Goal: Obtain resource: Obtain resource

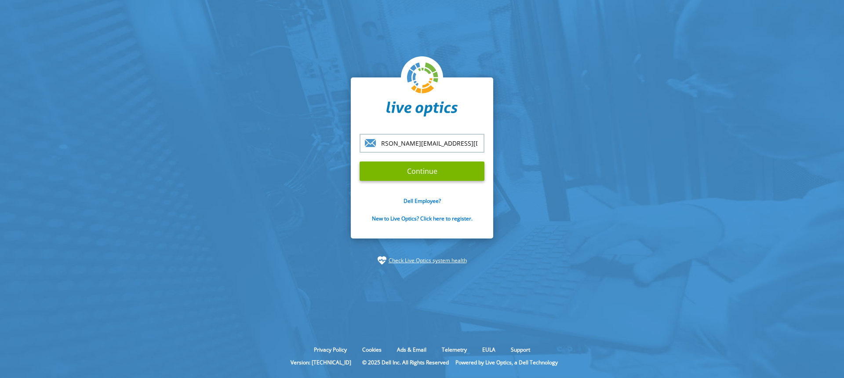
scroll to position [0, 13]
type input "[PERSON_NAME][EMAIL_ADDRESS][DOMAIN_NAME]"
click at [360, 161] on input "Continue" at bounding box center [422, 170] width 125 height 19
click at [441, 171] on input "Continue" at bounding box center [422, 170] width 125 height 19
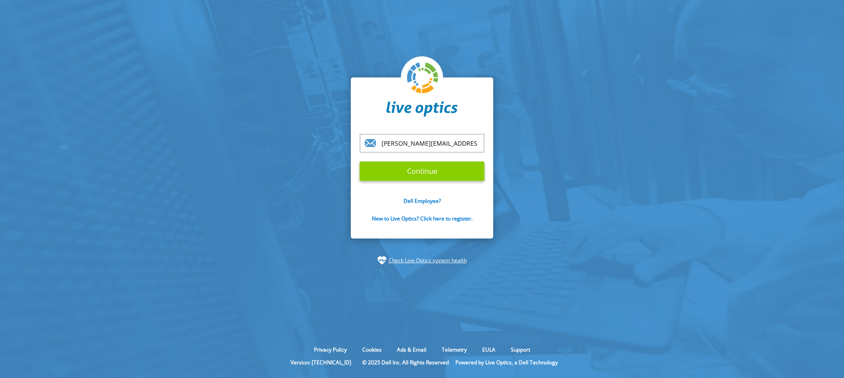
click at [423, 172] on input "Continue" at bounding box center [422, 170] width 125 height 19
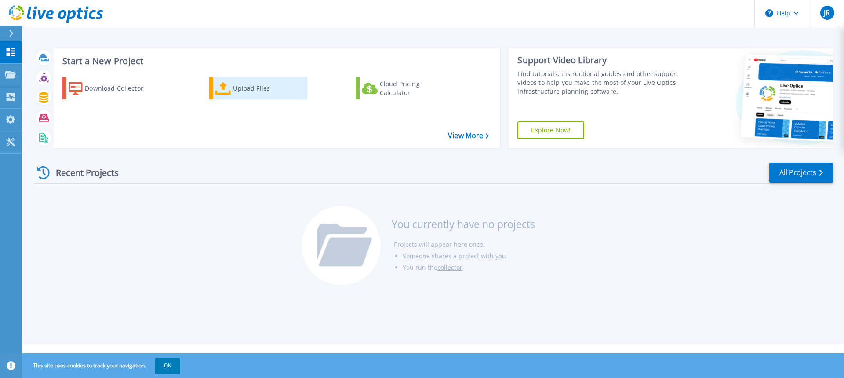
click at [253, 91] on div "Upload Files" at bounding box center [268, 89] width 70 height 18
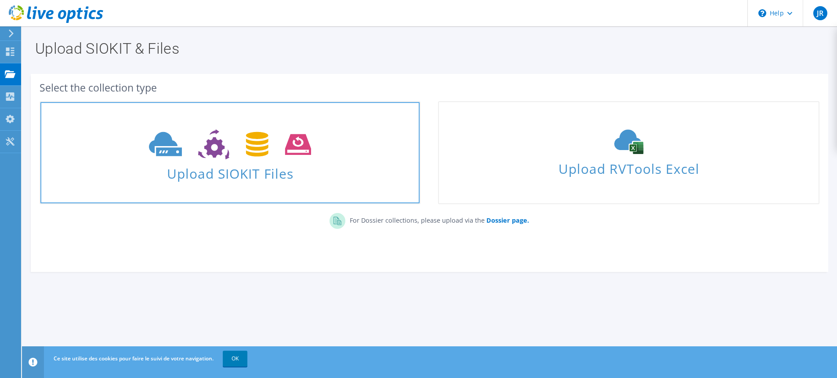
click at [245, 169] on span "Upload SIOKIT Files" at bounding box center [229, 170] width 379 height 19
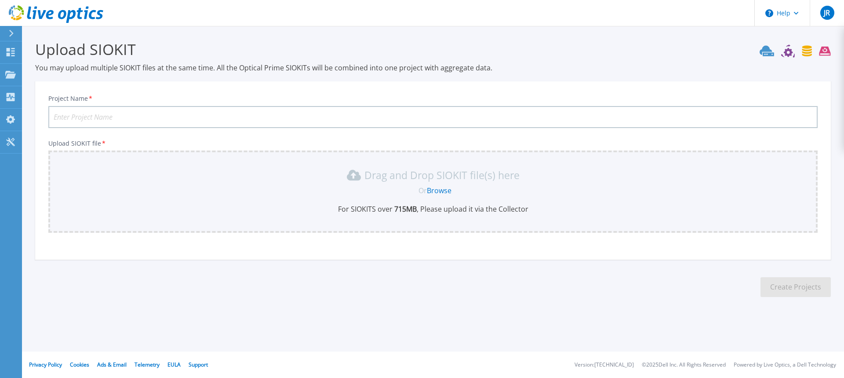
click at [229, 119] on input "Project Name *" at bounding box center [432, 117] width 769 height 22
type input "France Courtage W22DC1"
click at [436, 189] on link "Browse" at bounding box center [439, 190] width 25 height 10
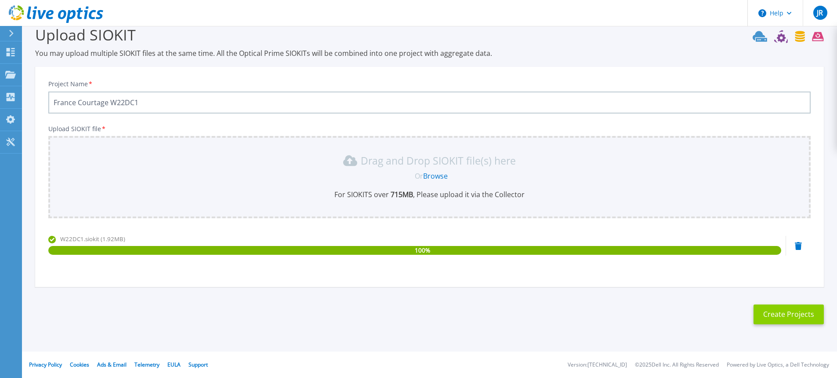
click at [799, 311] on button "Create Projects" at bounding box center [789, 314] width 70 height 20
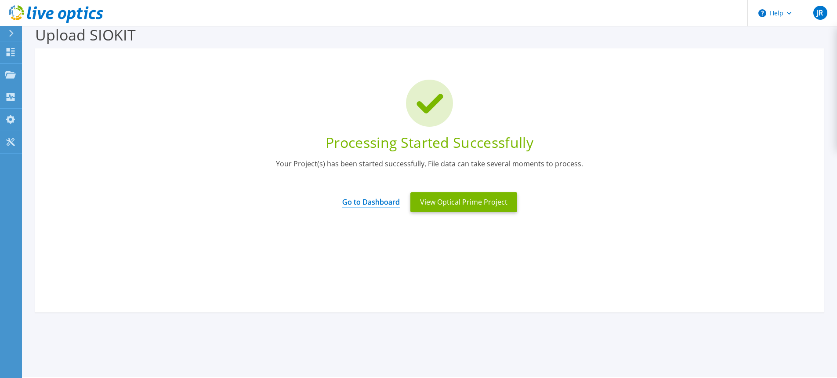
click at [382, 201] on link "Go to Dashboard" at bounding box center [371, 198] width 58 height 17
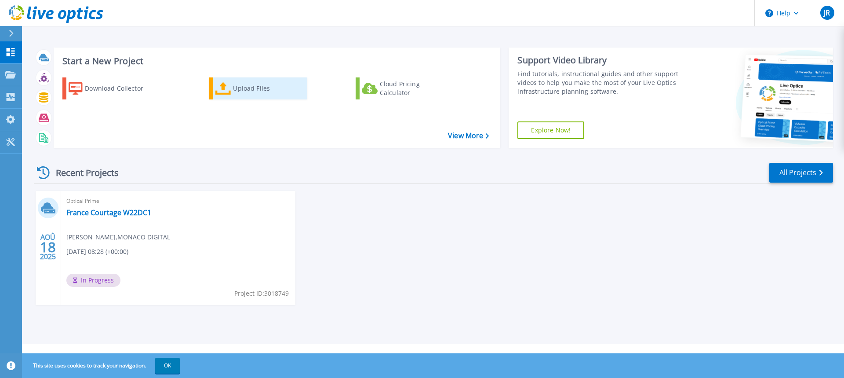
click at [247, 91] on div "Upload Files" at bounding box center [268, 89] width 70 height 18
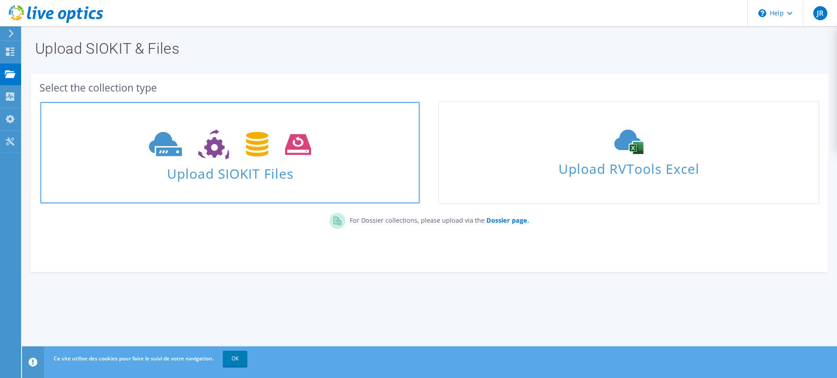
click at [185, 156] on icon at bounding box center [230, 144] width 162 height 30
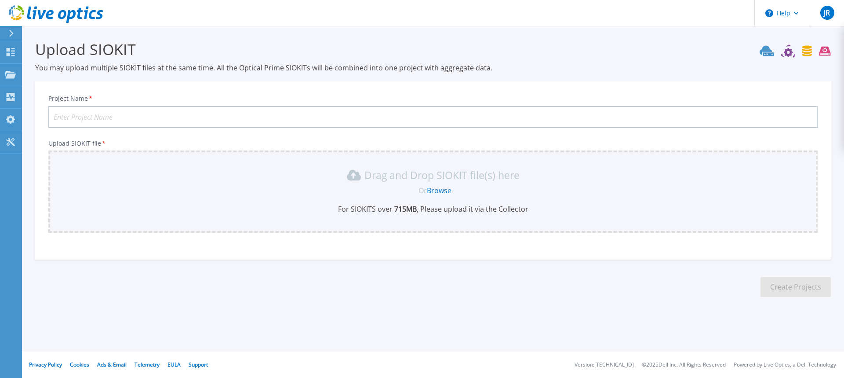
click at [163, 114] on input "Project Name *" at bounding box center [432, 117] width 769 height 22
click at [159, 118] on input "France Courtage W22DC1" at bounding box center [432, 117] width 769 height 22
click at [440, 190] on link "Browse" at bounding box center [439, 190] width 25 height 10
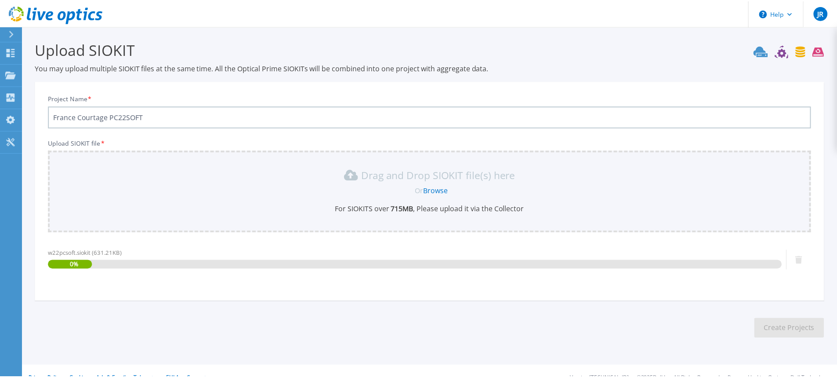
scroll to position [15, 0]
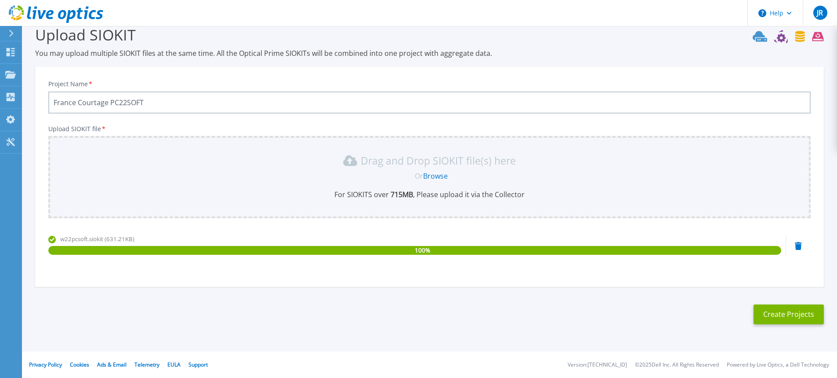
click at [152, 104] on input "France Courtage PC22SOFT" at bounding box center [429, 102] width 763 height 22
type input "France Courtage W22PCSOFT"
click at [788, 317] on button "Create Projects" at bounding box center [789, 314] width 70 height 20
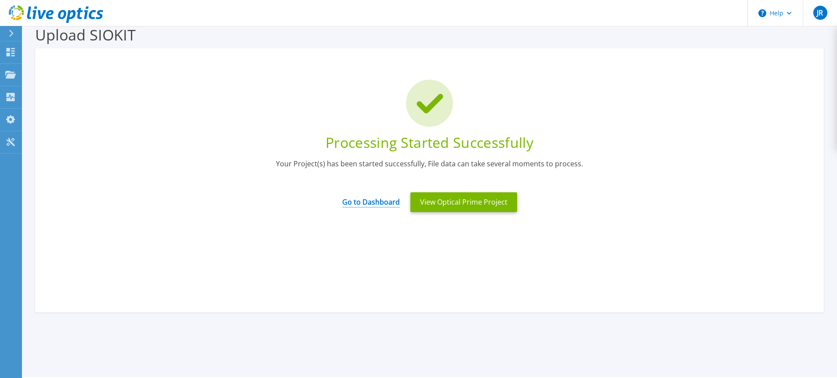
click at [367, 200] on link "Go to Dashboard" at bounding box center [371, 198] width 58 height 17
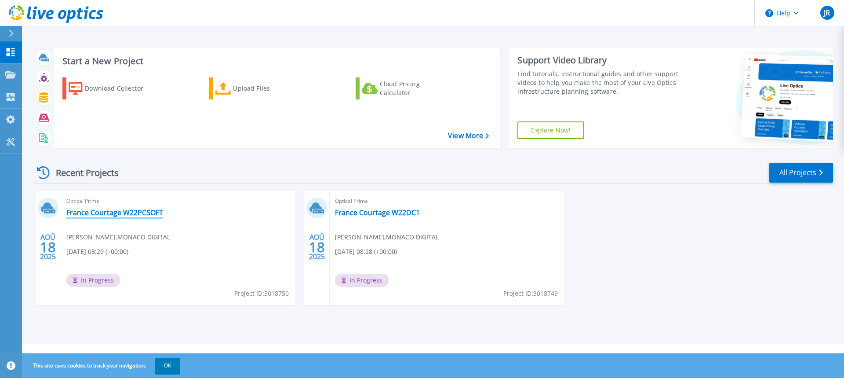
click at [116, 215] on link "France Courtage W22PCSOFT" at bounding box center [114, 212] width 97 height 9
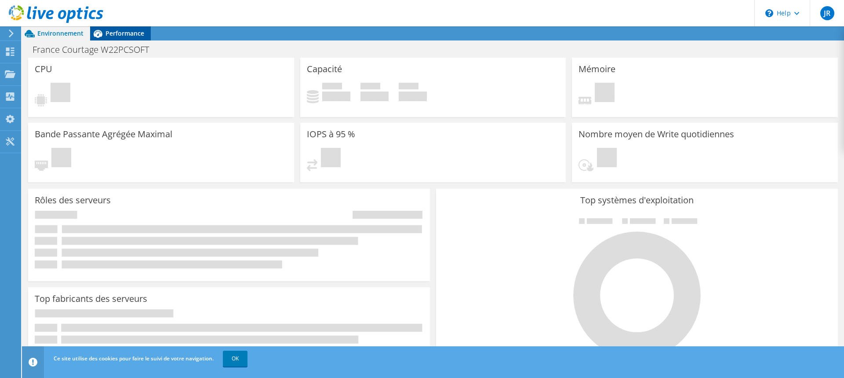
click at [118, 32] on span "Performance" at bounding box center [124, 33] width 39 height 8
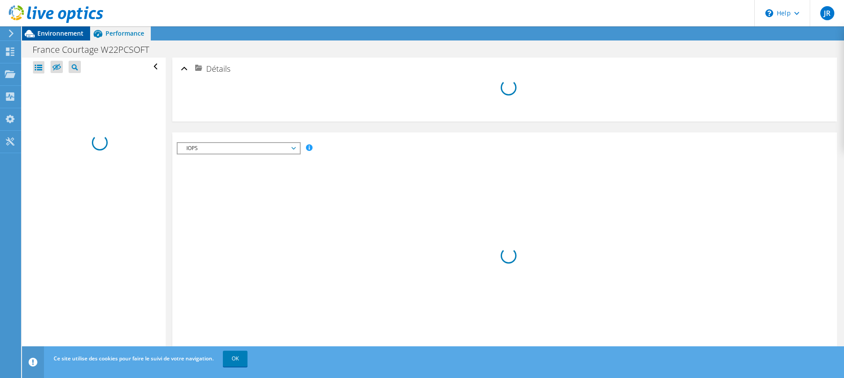
click at [62, 35] on span "Environnement" at bounding box center [60, 33] width 46 height 8
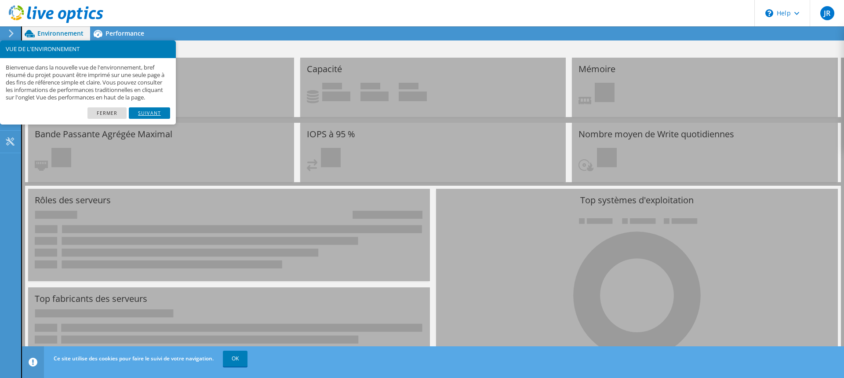
click at [145, 119] on link "Suivant" at bounding box center [149, 112] width 41 height 11
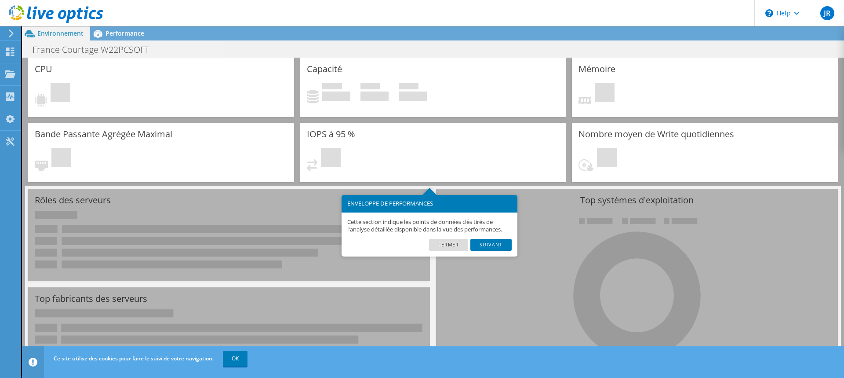
click at [483, 245] on link "Suivant" at bounding box center [490, 244] width 41 height 11
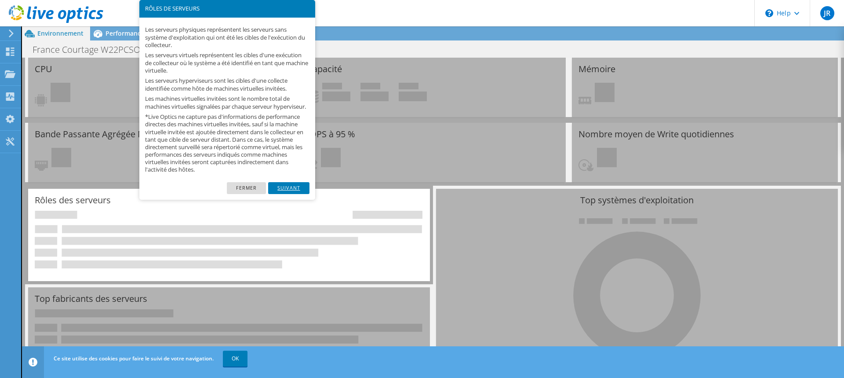
click at [295, 193] on link "Suivant" at bounding box center [288, 187] width 41 height 11
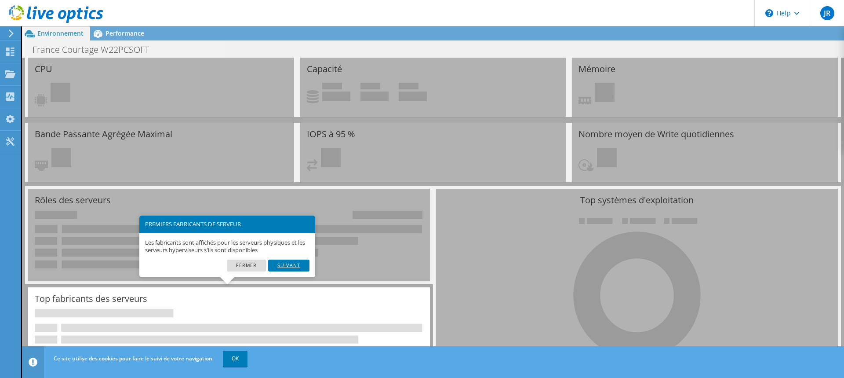
click at [293, 267] on link "Suivant" at bounding box center [288, 264] width 41 height 11
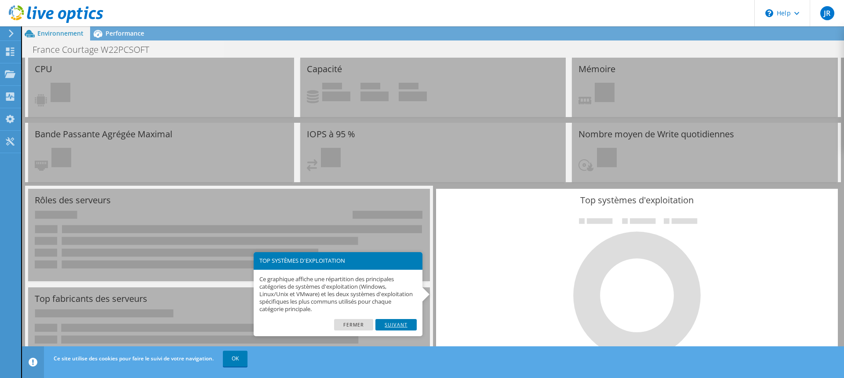
click at [396, 327] on link "Suivant" at bounding box center [395, 324] width 41 height 11
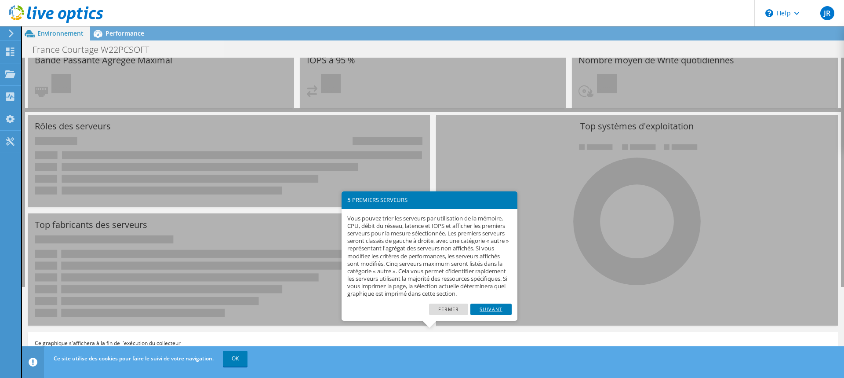
click at [484, 314] on link "Suivant" at bounding box center [490, 308] width 41 height 11
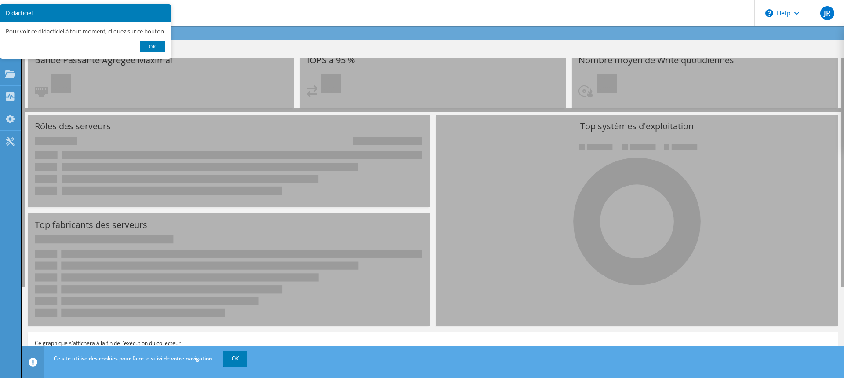
click at [152, 52] on link "OK" at bounding box center [152, 46] width 25 height 11
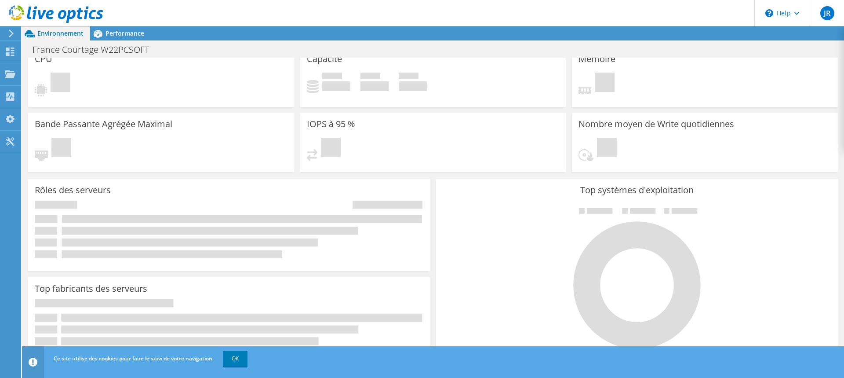
scroll to position [0, 0]
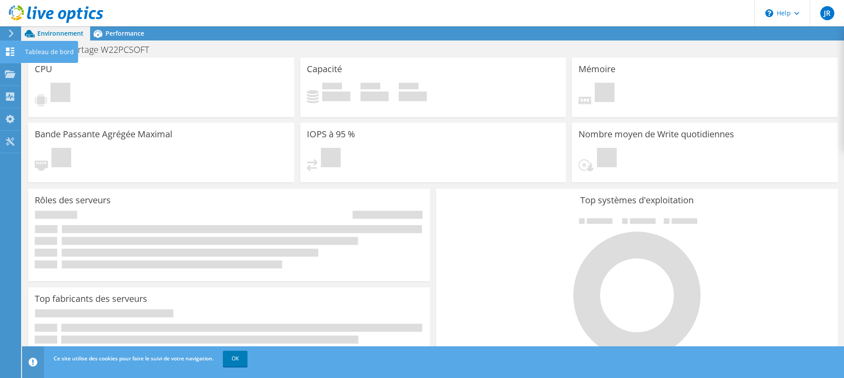
click at [14, 53] on use at bounding box center [10, 51] width 8 height 8
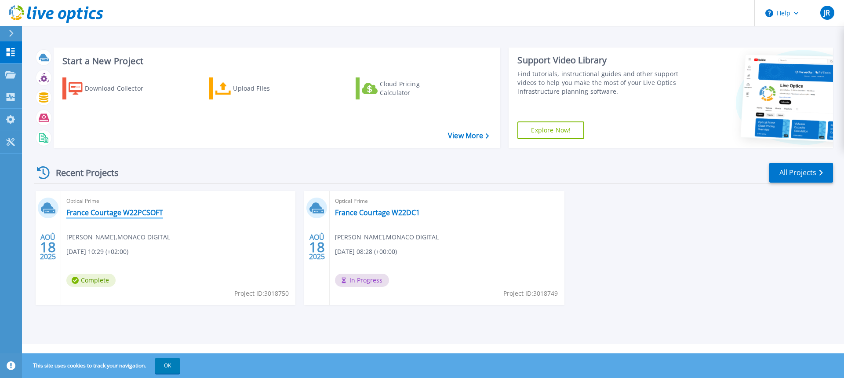
click at [95, 213] on link "France Courtage W22PCSOFT" at bounding box center [114, 212] width 97 height 9
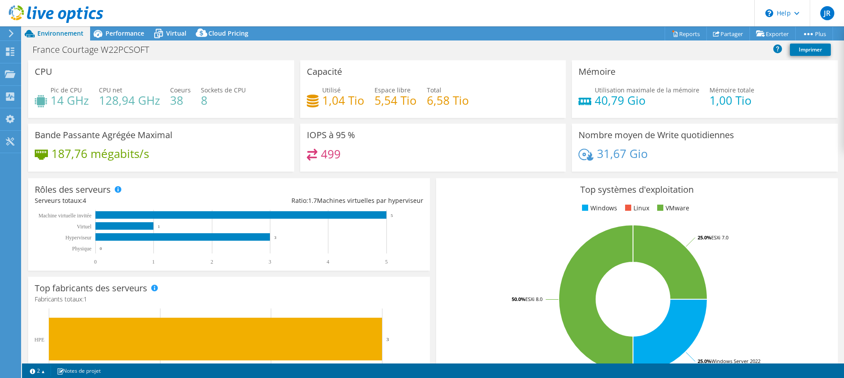
select select "USD"
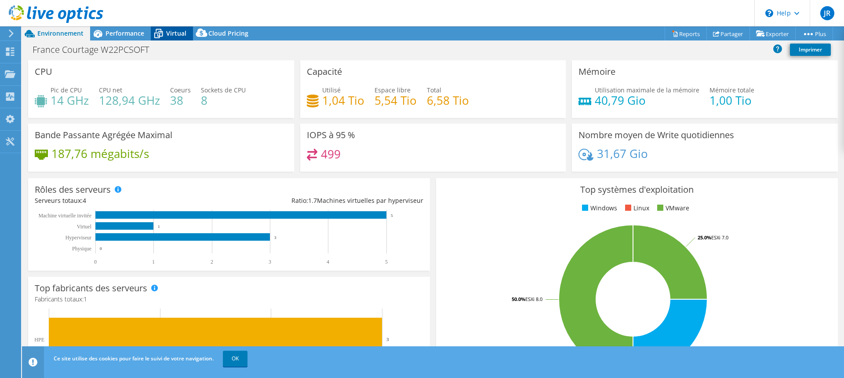
click at [171, 34] on span "Virtual" at bounding box center [176, 33] width 20 height 8
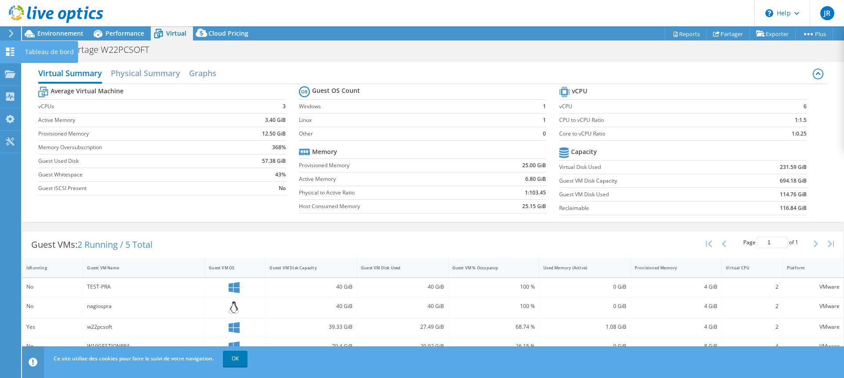
click at [8, 53] on use at bounding box center [10, 51] width 8 height 8
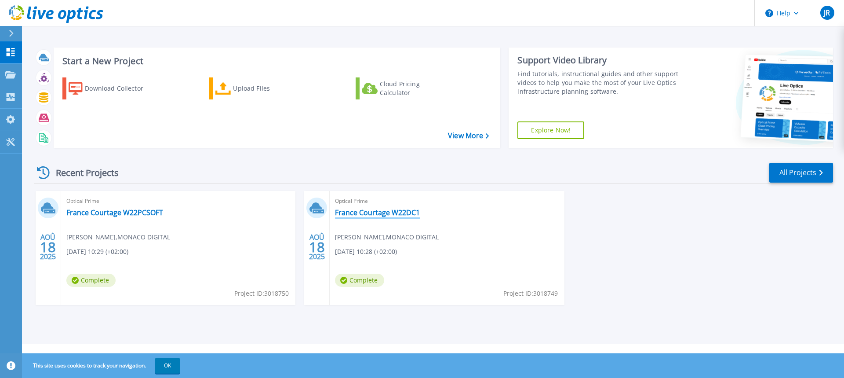
click at [368, 214] on link "France Courtage W22DC1" at bounding box center [377, 212] width 85 height 9
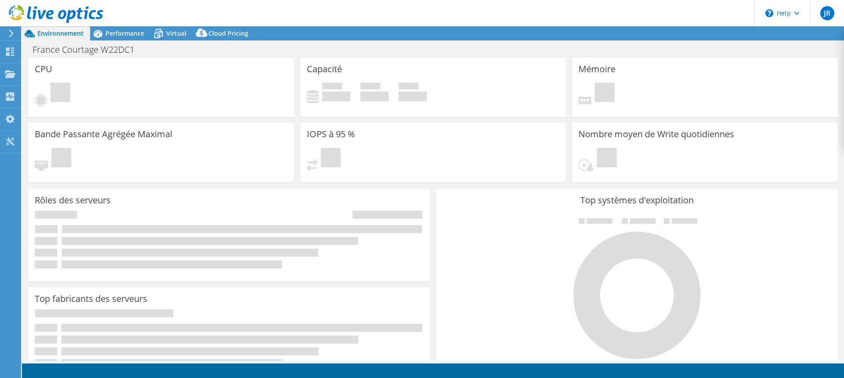
select select "USD"
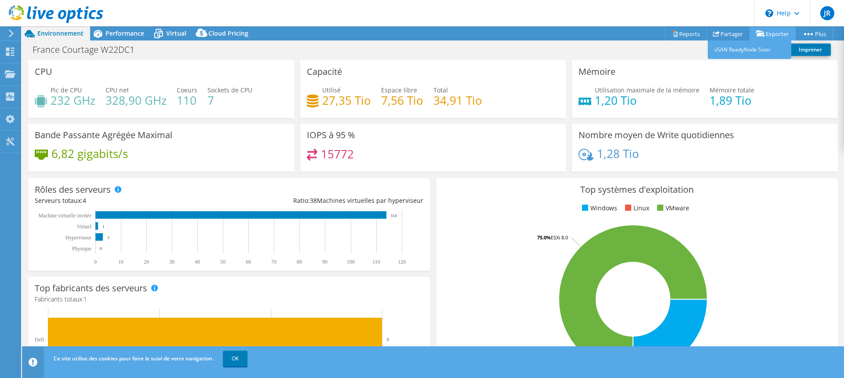
click at [766, 33] on link "Exporter" at bounding box center [772, 34] width 46 height 14
click at [43, 73] on div "Projets" at bounding box center [40, 74] width 39 height 22
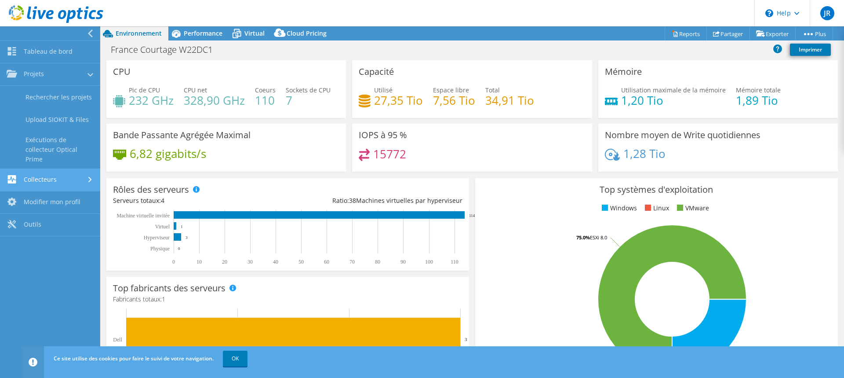
click at [44, 178] on link "Collecteurs" at bounding box center [50, 180] width 100 height 22
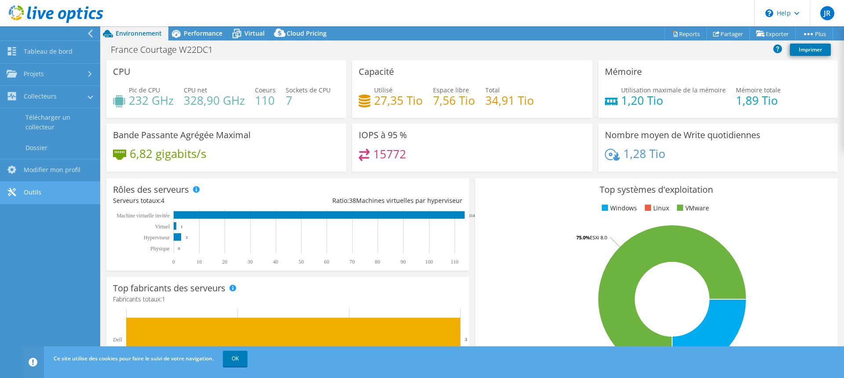
click at [34, 193] on link "Outils" at bounding box center [50, 193] width 100 height 22
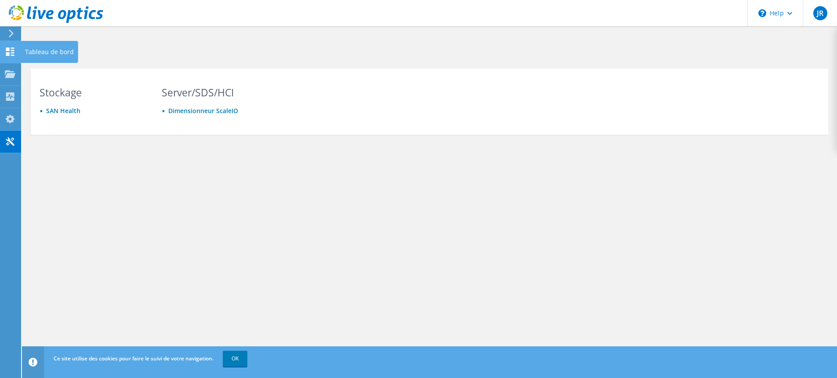
click at [7, 52] on icon at bounding box center [10, 51] width 11 height 8
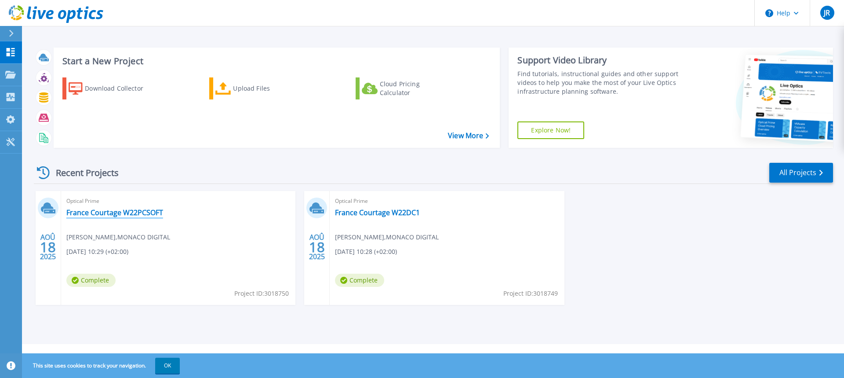
drag, startPoint x: 189, startPoint y: 246, endPoint x: 112, endPoint y: 214, distance: 83.6
click at [112, 214] on link "France Courtage W22PCSOFT" at bounding box center [114, 212] width 97 height 9
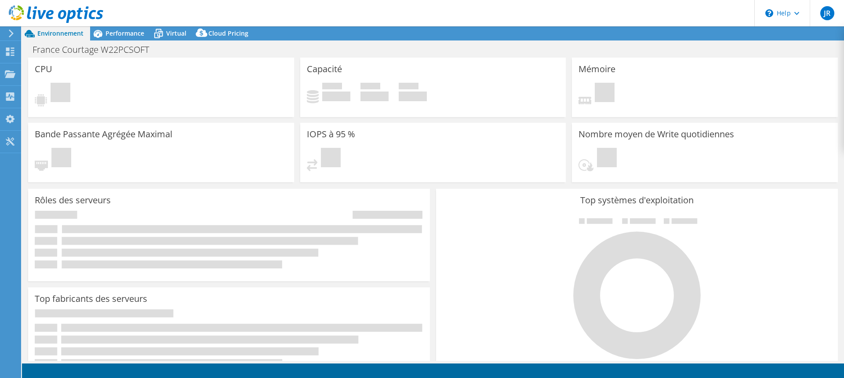
select select "USD"
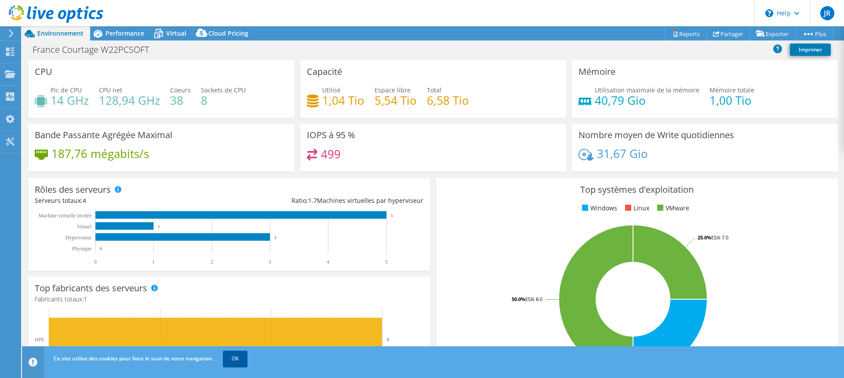
click at [237, 358] on link "OK" at bounding box center [235, 358] width 25 height 16
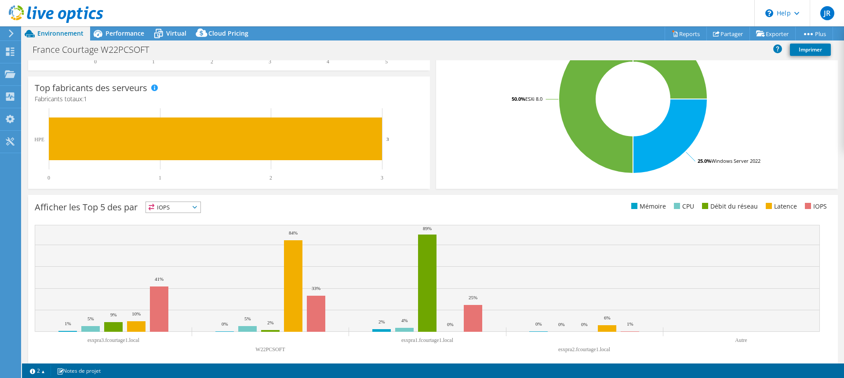
scroll to position [209, 0]
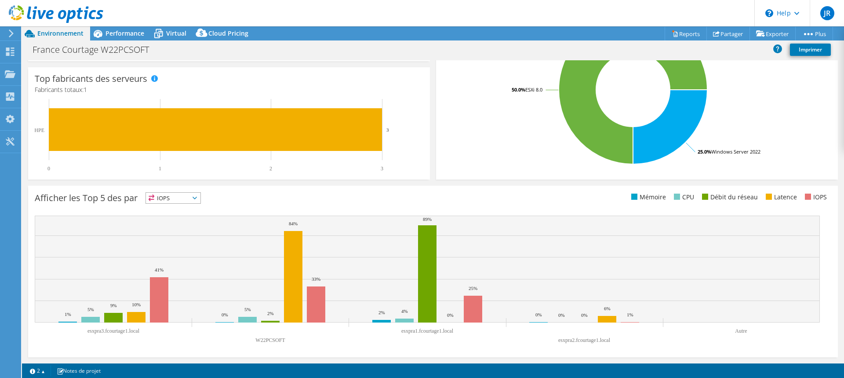
click at [197, 197] on icon at bounding box center [195, 197] width 4 height 3
click at [168, 237] on li "CPU" at bounding box center [173, 234] width 55 height 12
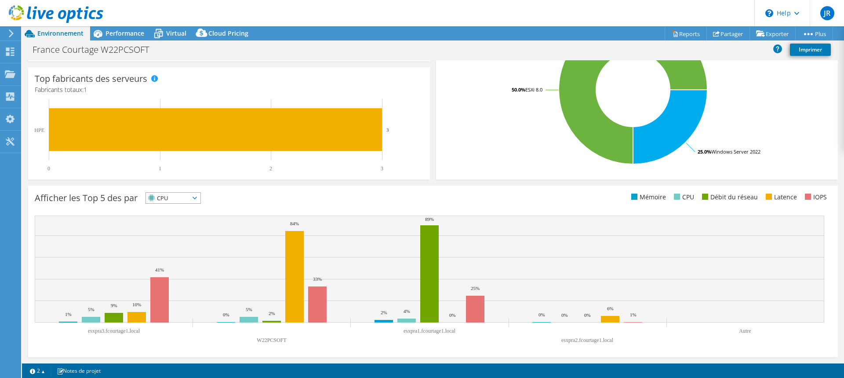
click at [197, 196] on icon at bounding box center [195, 197] width 4 height 3
click at [173, 213] on li "IOPS" at bounding box center [173, 209] width 55 height 12
click at [754, 47] on link "vSAN ReadyNode Sizer" at bounding box center [750, 49] width 84 height 18
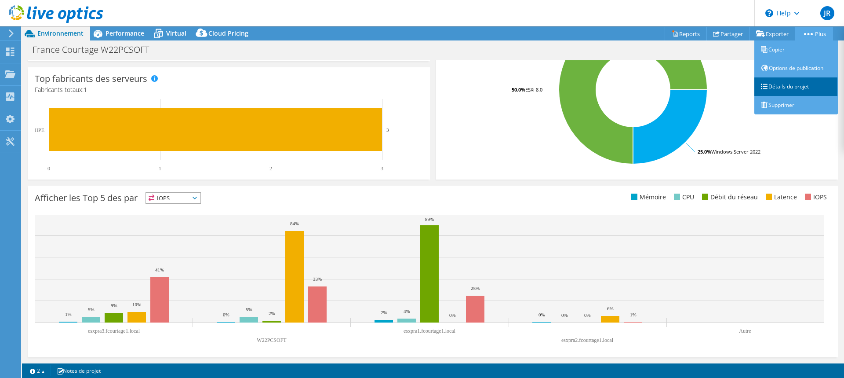
click at [786, 87] on link "Détails du projet" at bounding box center [796, 86] width 84 height 18
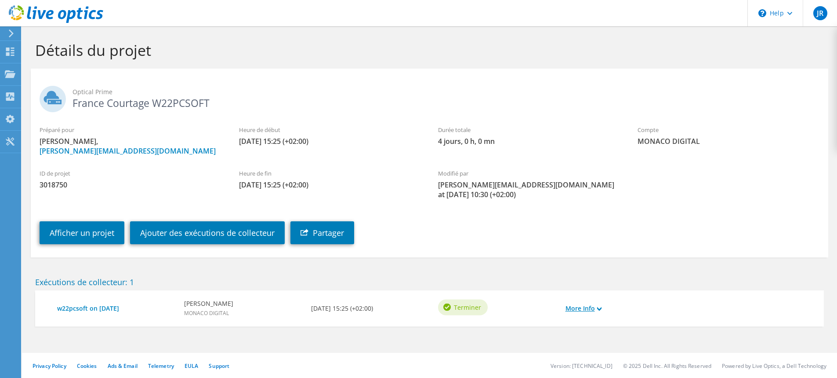
click at [599, 309] on use at bounding box center [599, 308] width 4 height 4
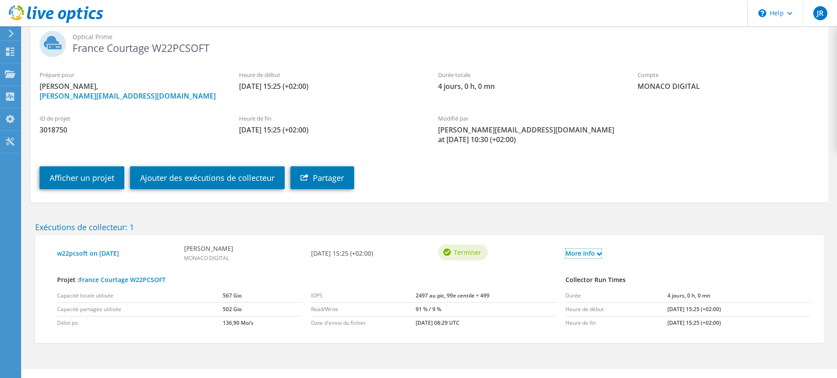
scroll to position [73, 0]
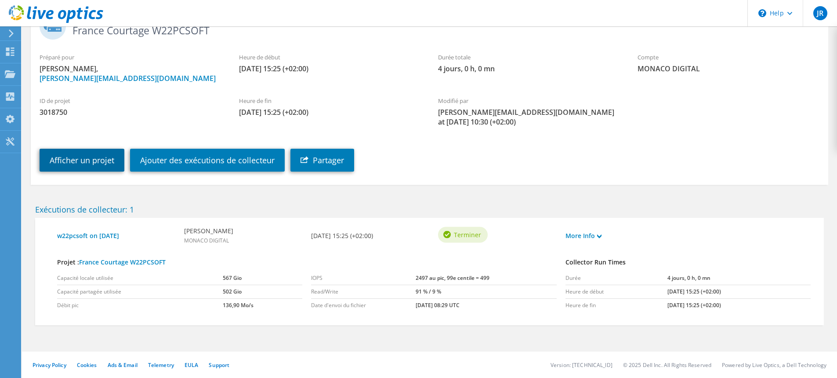
click at [98, 163] on link "Afficher un projet" at bounding box center [82, 160] width 85 height 23
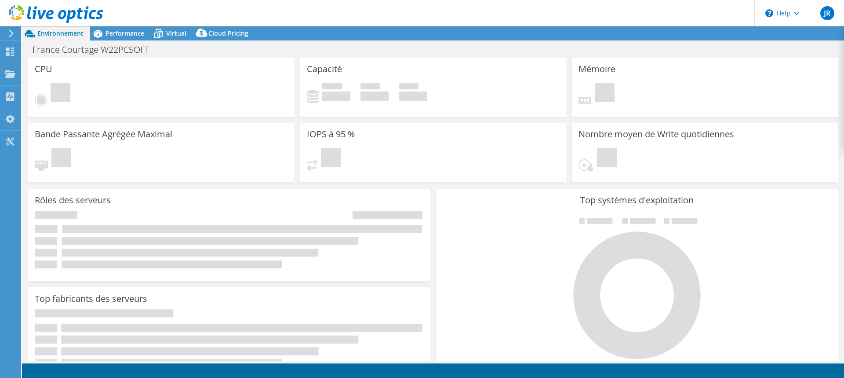
select select "USD"
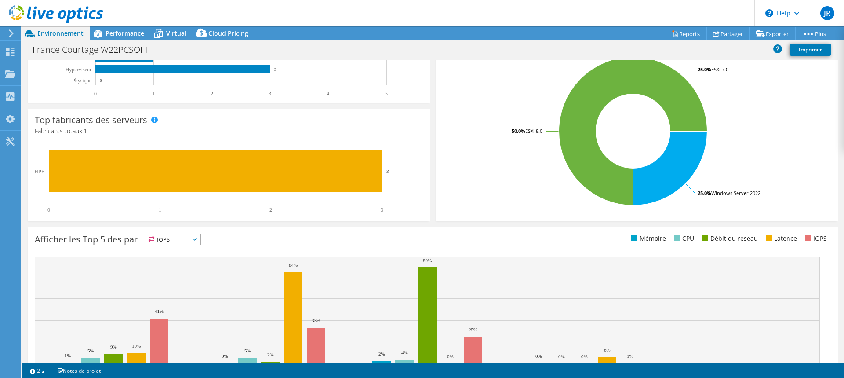
scroll to position [209, 0]
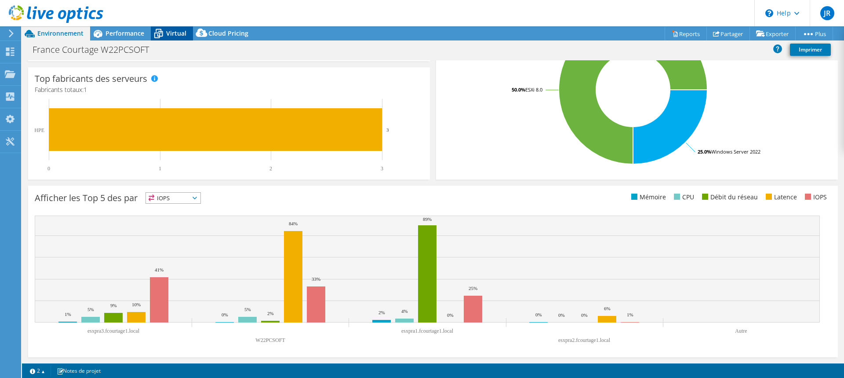
click at [168, 33] on span "Virtual" at bounding box center [176, 33] width 20 height 8
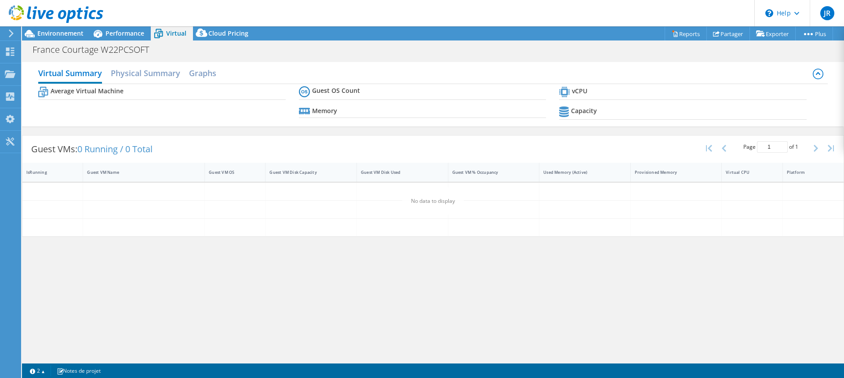
scroll to position [0, 0]
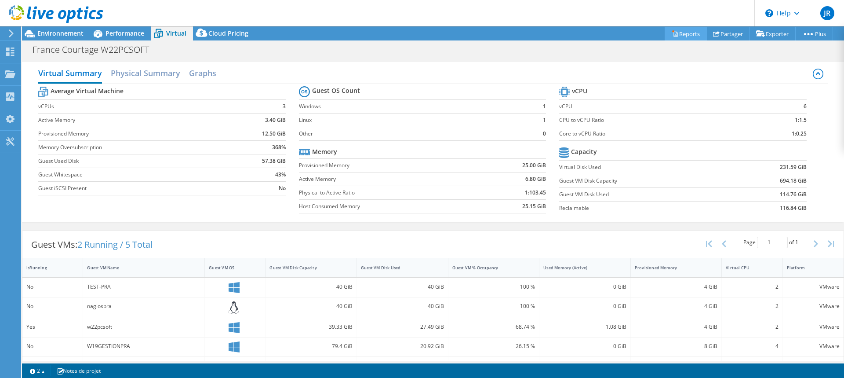
click at [674, 35] on link "Reports" at bounding box center [686, 34] width 42 height 14
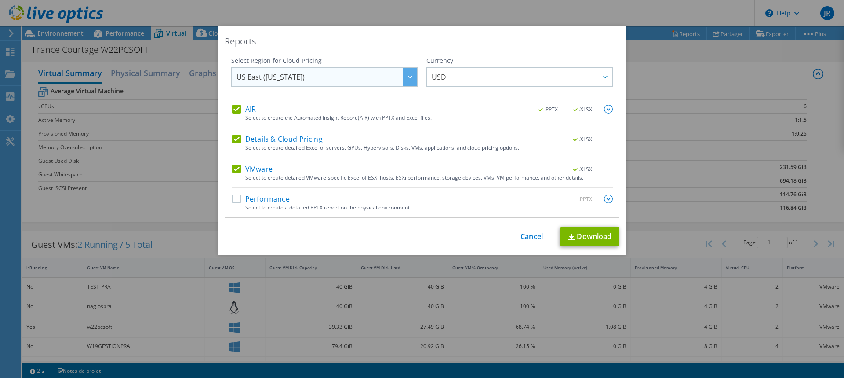
click at [407, 79] on div at bounding box center [410, 77] width 14 height 18
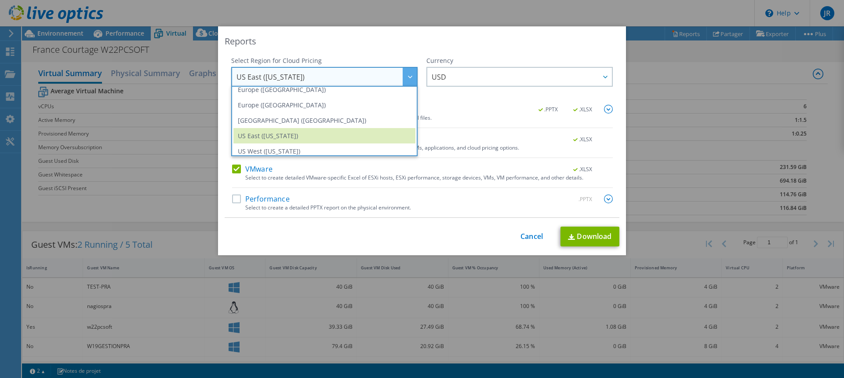
scroll to position [119, 0]
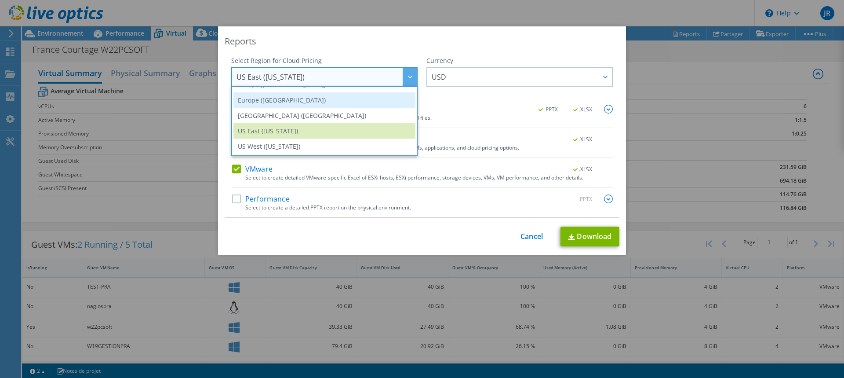
click at [240, 96] on li "Europe ([GEOGRAPHIC_DATA])" at bounding box center [324, 99] width 182 height 15
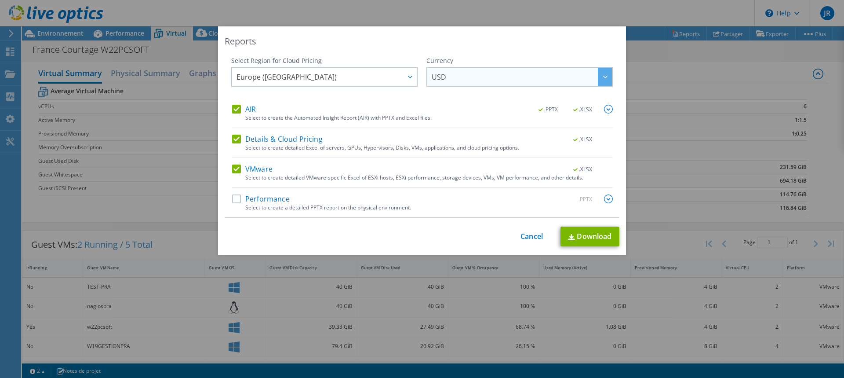
click at [449, 78] on span "USD" at bounding box center [522, 77] width 180 height 18
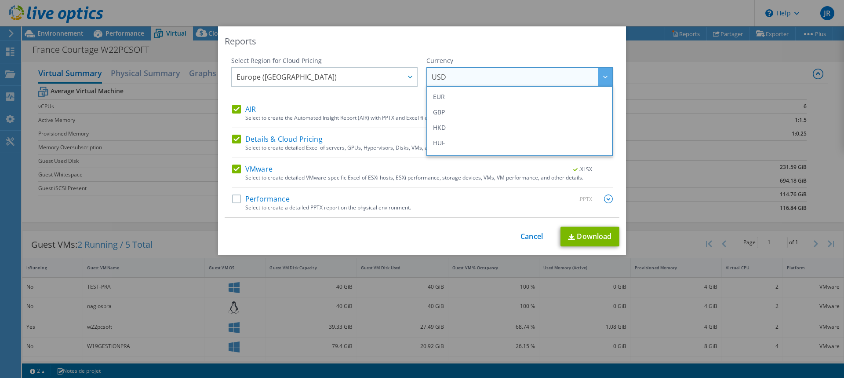
scroll to position [119, 0]
click at [468, 100] on li "EUR" at bounding box center [520, 99] width 182 height 15
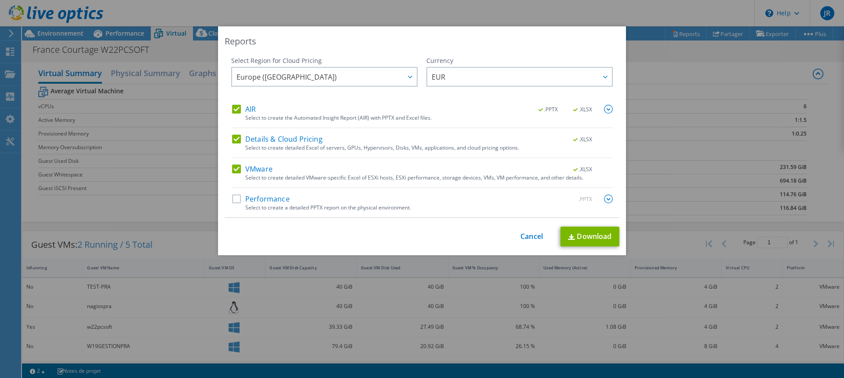
click at [233, 200] on label "Performance" at bounding box center [261, 198] width 58 height 9
click at [0, 0] on input "Performance" at bounding box center [0, 0] width 0 height 0
click at [531, 237] on link "Cancel" at bounding box center [531, 236] width 22 height 8
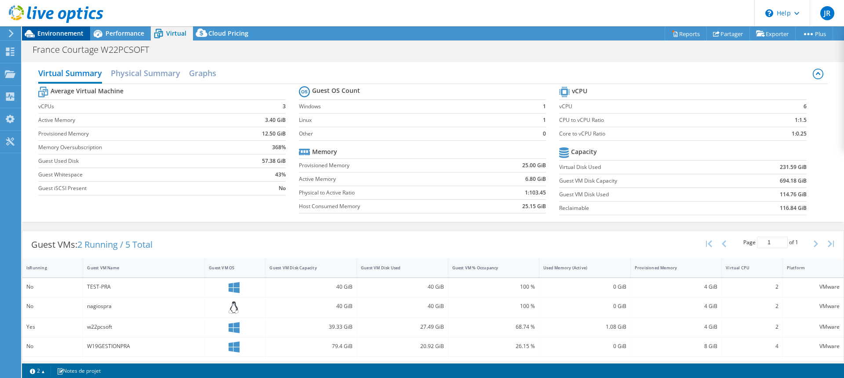
click at [56, 35] on span "Environnement" at bounding box center [60, 33] width 46 height 8
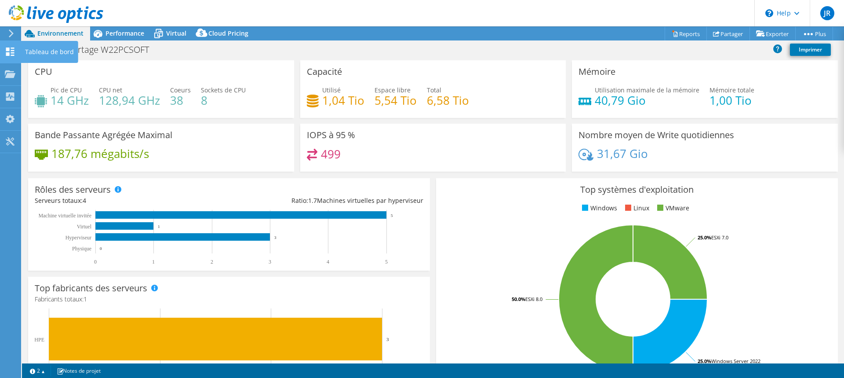
click at [13, 51] on icon at bounding box center [10, 51] width 11 height 8
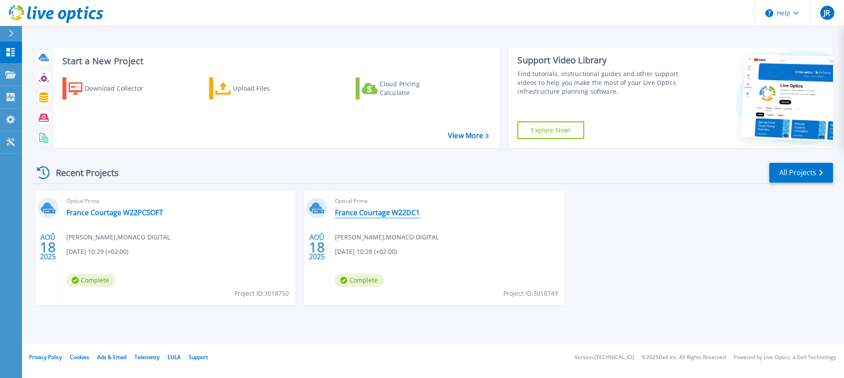
click at [367, 213] on link "France Courtage W22DC1" at bounding box center [377, 212] width 85 height 9
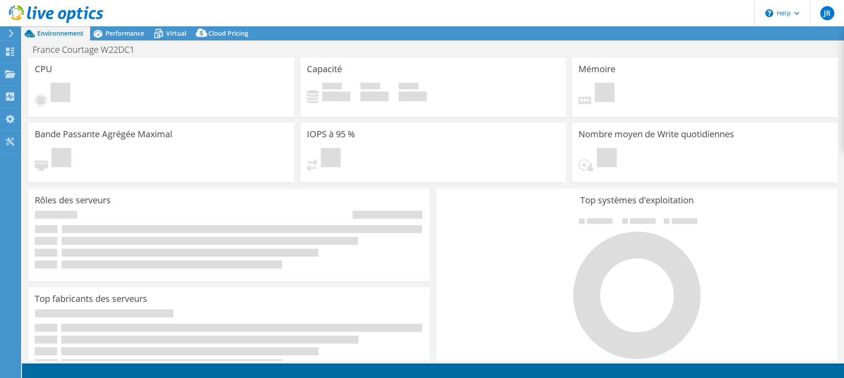
select select "USD"
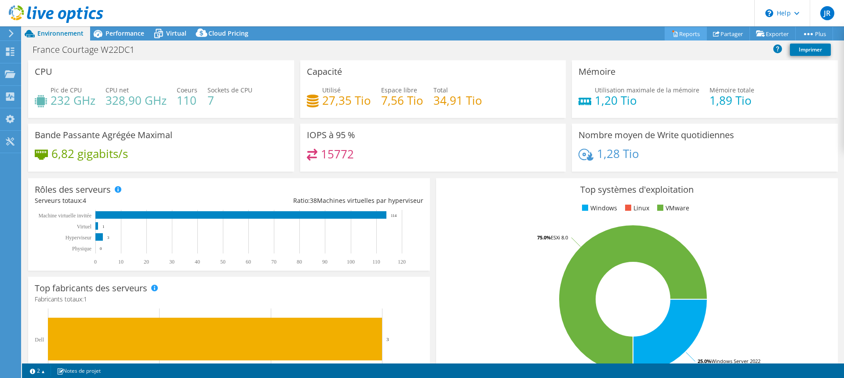
click at [680, 32] on link "Reports" at bounding box center [686, 34] width 42 height 14
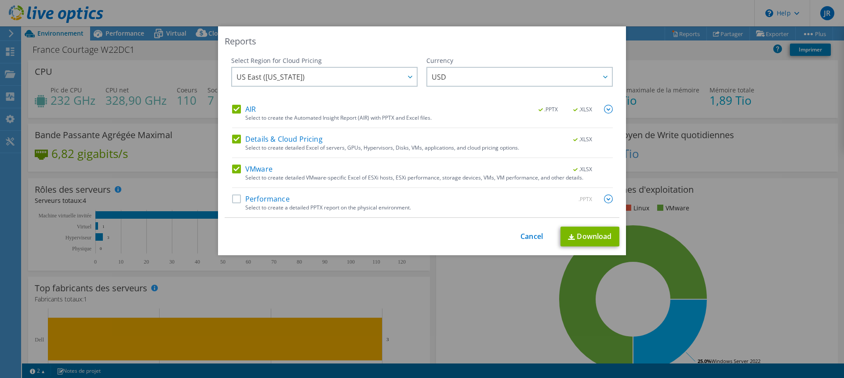
click at [232, 199] on label "Performance" at bounding box center [261, 198] width 58 height 9
click at [0, 0] on input "Performance" at bounding box center [0, 0] width 0 height 0
click at [275, 77] on span "US East ([US_STATE])" at bounding box center [270, 79] width 68 height 14
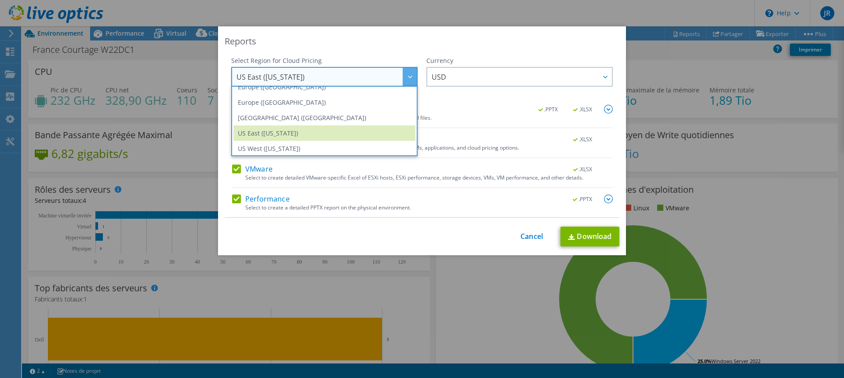
scroll to position [119, 0]
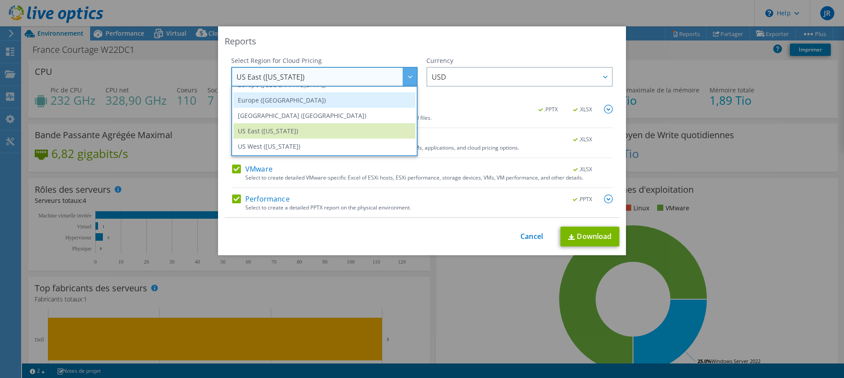
click at [273, 105] on li "Europe ([GEOGRAPHIC_DATA])" at bounding box center [324, 99] width 182 height 15
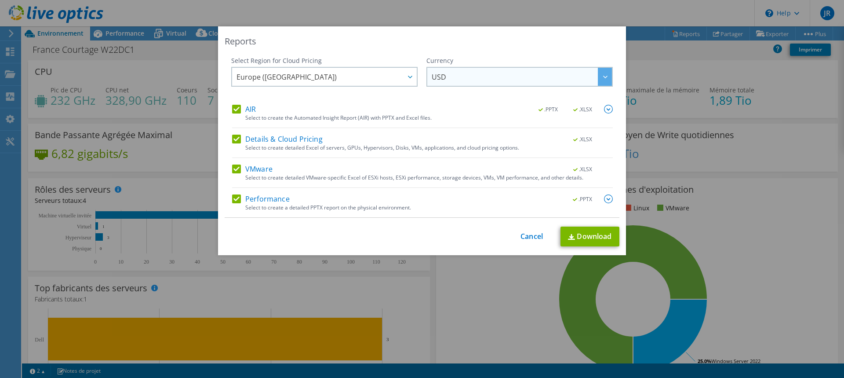
click at [469, 83] on span "USD" at bounding box center [522, 77] width 180 height 18
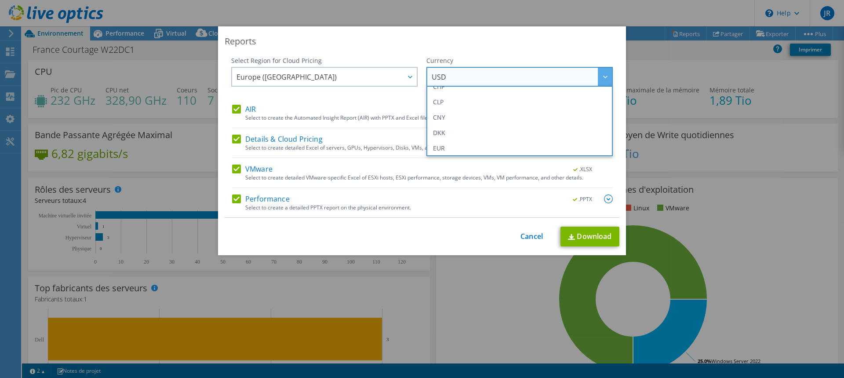
scroll to position [103, 0]
click at [466, 120] on li "EUR" at bounding box center [520, 115] width 182 height 15
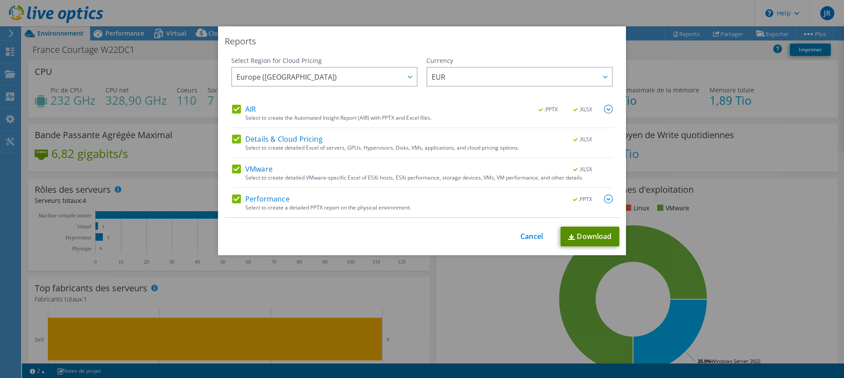
click at [578, 235] on link "Download" at bounding box center [589, 236] width 59 height 20
click at [529, 240] on link "Cancel" at bounding box center [531, 236] width 22 height 8
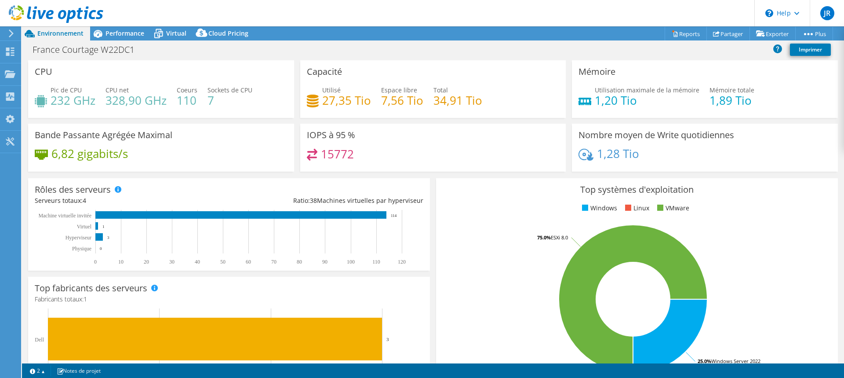
click at [766, 231] on rect at bounding box center [633, 299] width 381 height 154
click at [43, 47] on div "Tableau de bord" at bounding box center [50, 52] width 58 height 22
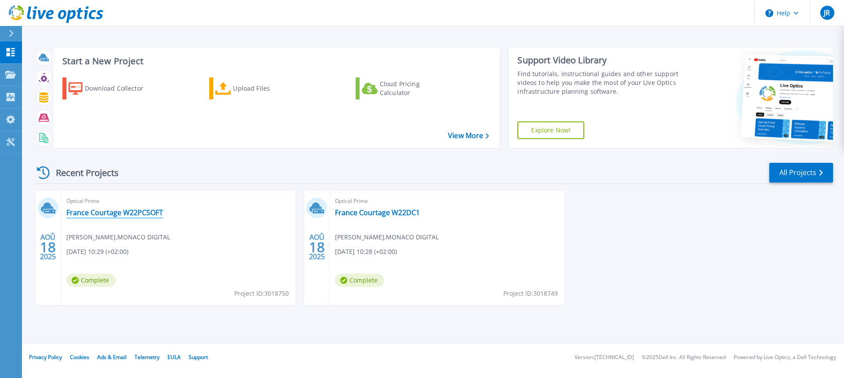
click at [113, 214] on link "France Courtage W22PCSOFT" at bounding box center [114, 212] width 97 height 9
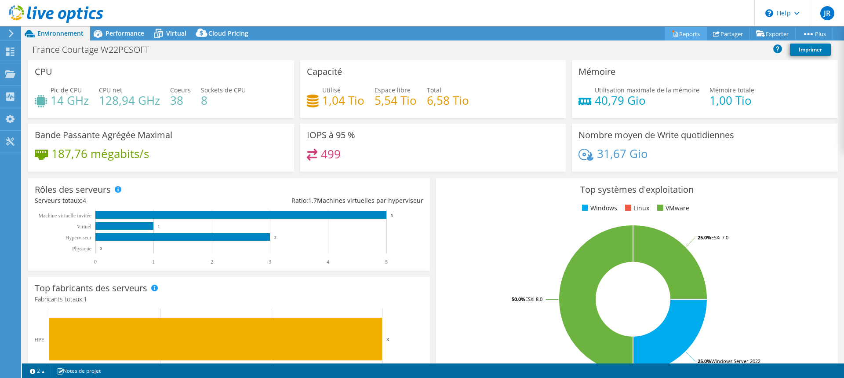
click at [687, 35] on link "Reports" at bounding box center [686, 34] width 42 height 14
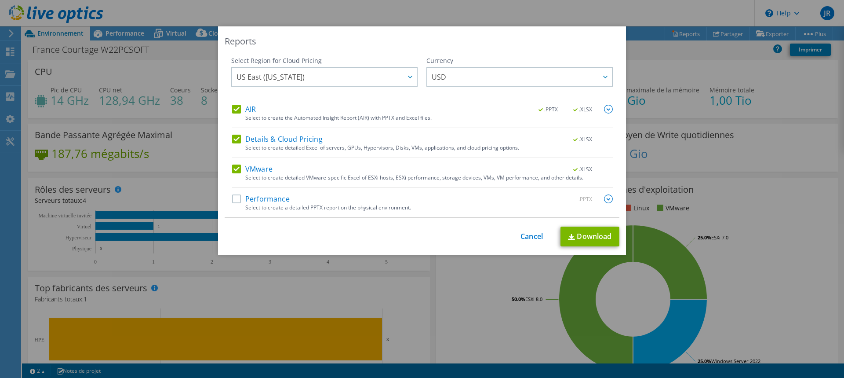
click at [237, 200] on label "Performance" at bounding box center [261, 198] width 58 height 9
click at [0, 0] on input "Performance" at bounding box center [0, 0] width 0 height 0
click at [283, 81] on span "US East ([US_STATE])" at bounding box center [270, 79] width 68 height 14
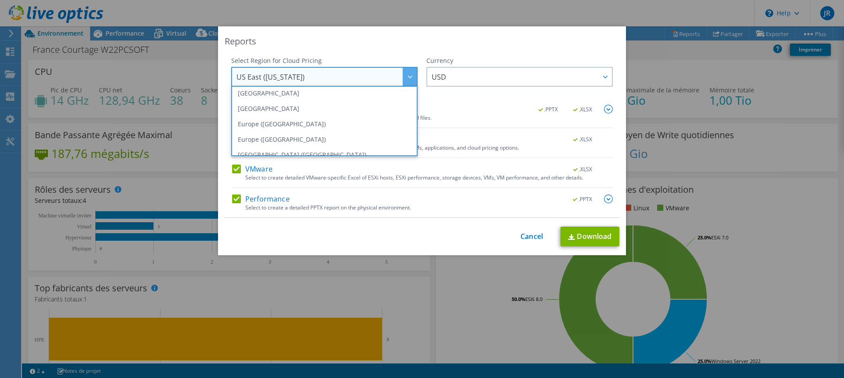
scroll to position [97, 0]
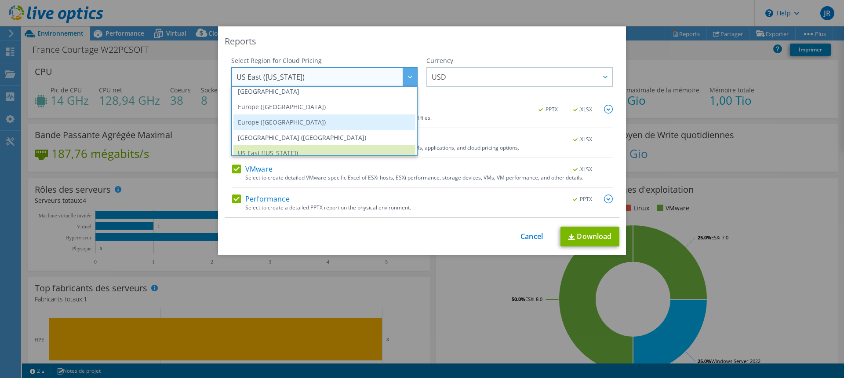
click at [266, 123] on li "Europe ([GEOGRAPHIC_DATA])" at bounding box center [324, 121] width 182 height 15
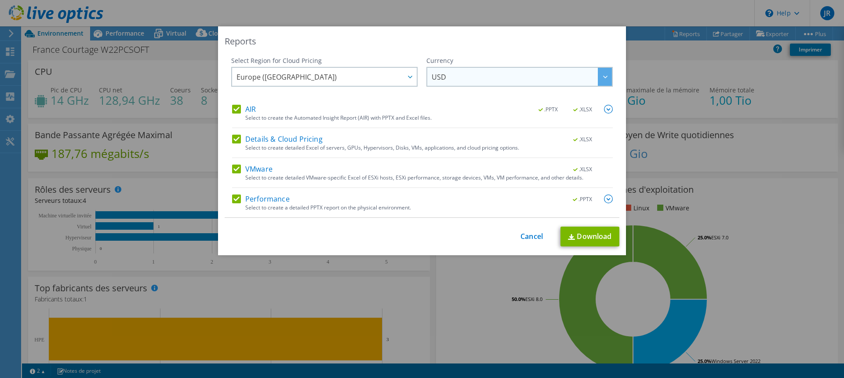
click at [451, 79] on span "USD" at bounding box center [522, 77] width 180 height 18
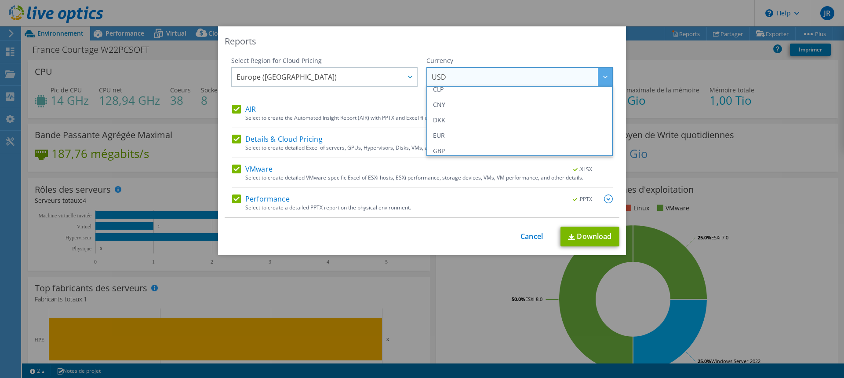
scroll to position [93, 0]
click at [480, 128] on li "EUR" at bounding box center [520, 125] width 182 height 15
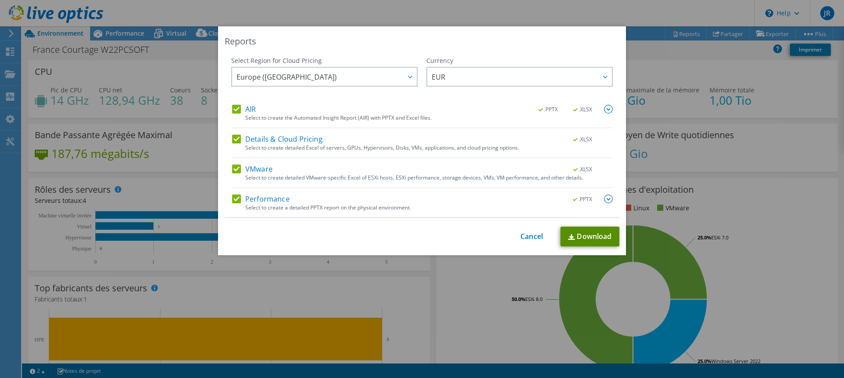
click at [581, 233] on link "Download" at bounding box center [589, 236] width 59 height 20
click at [528, 238] on link "Cancel" at bounding box center [531, 236] width 22 height 8
